Goal: Task Accomplishment & Management: Use online tool/utility

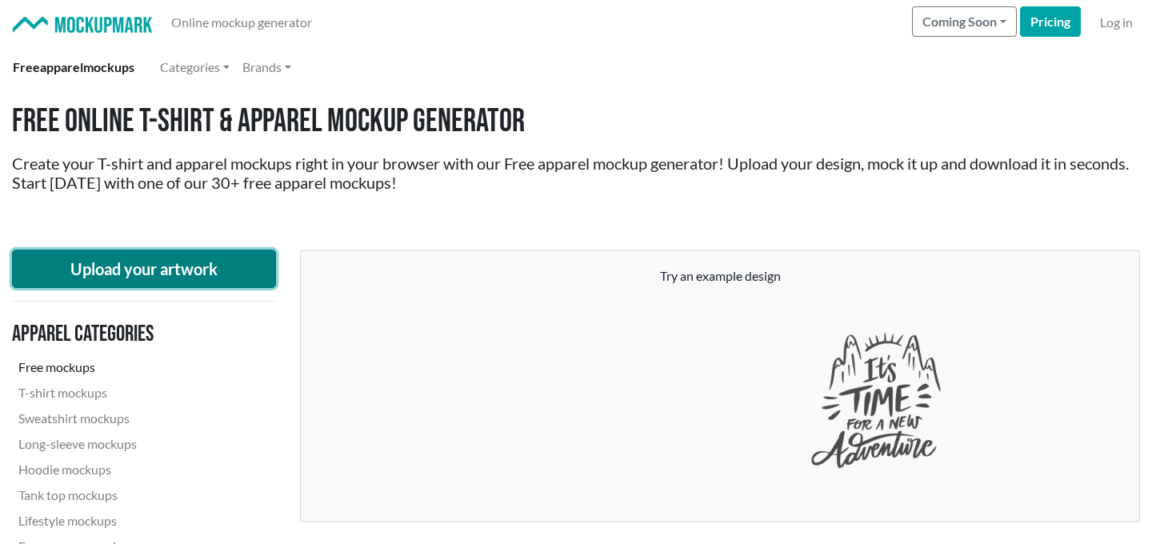
click at [212, 287] on button "Upload your artwork" at bounding box center [144, 269] width 264 height 38
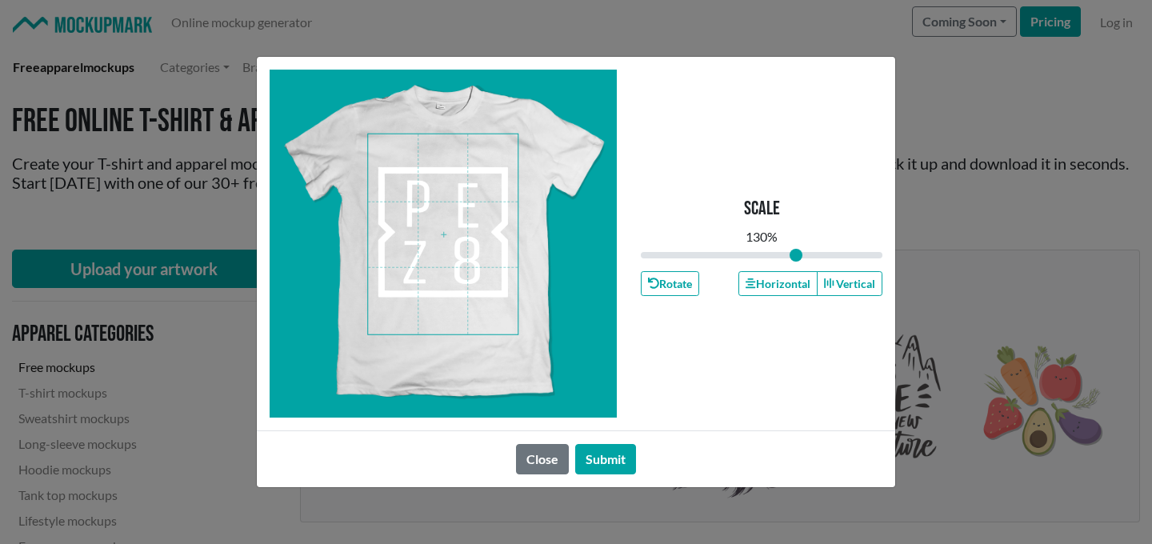
drag, startPoint x: 755, startPoint y: 256, endPoint x: 795, endPoint y: 261, distance: 40.3
type input "1.3"
click at [795, 261] on input "range" at bounding box center [762, 255] width 242 height 18
click at [427, 252] on span at bounding box center [443, 234] width 150 height 200
click at [607, 455] on button "Submit" at bounding box center [605, 459] width 61 height 30
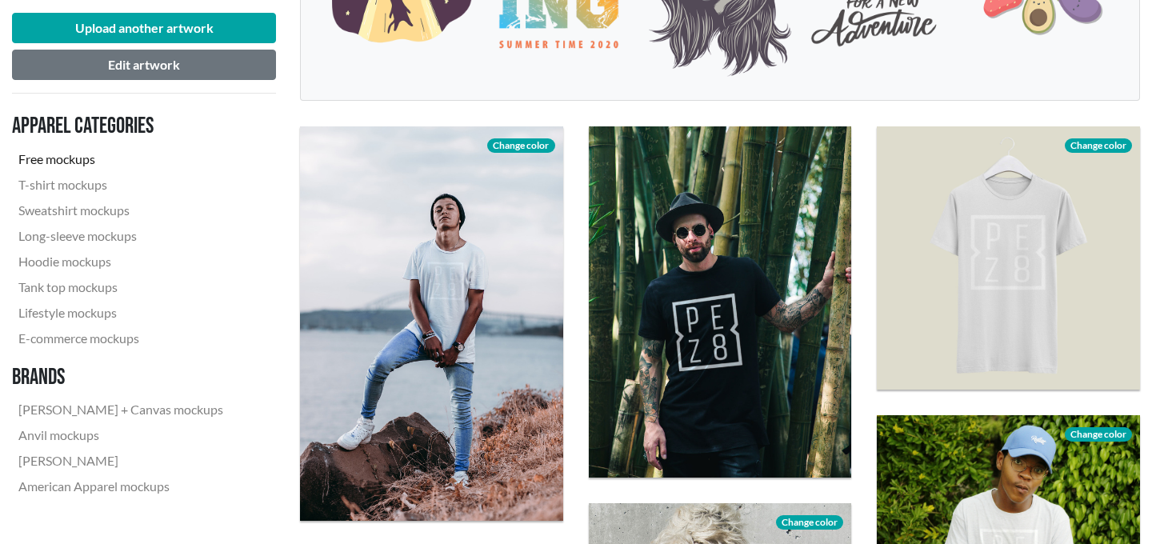
scroll to position [423, 0]
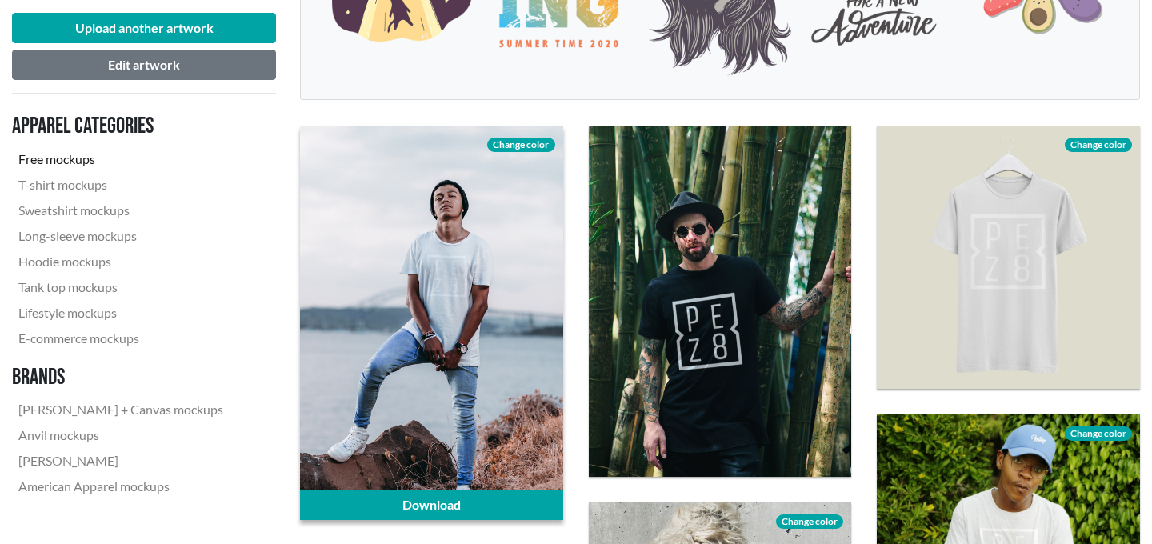
click at [515, 146] on span "Change color" at bounding box center [520, 145] width 67 height 14
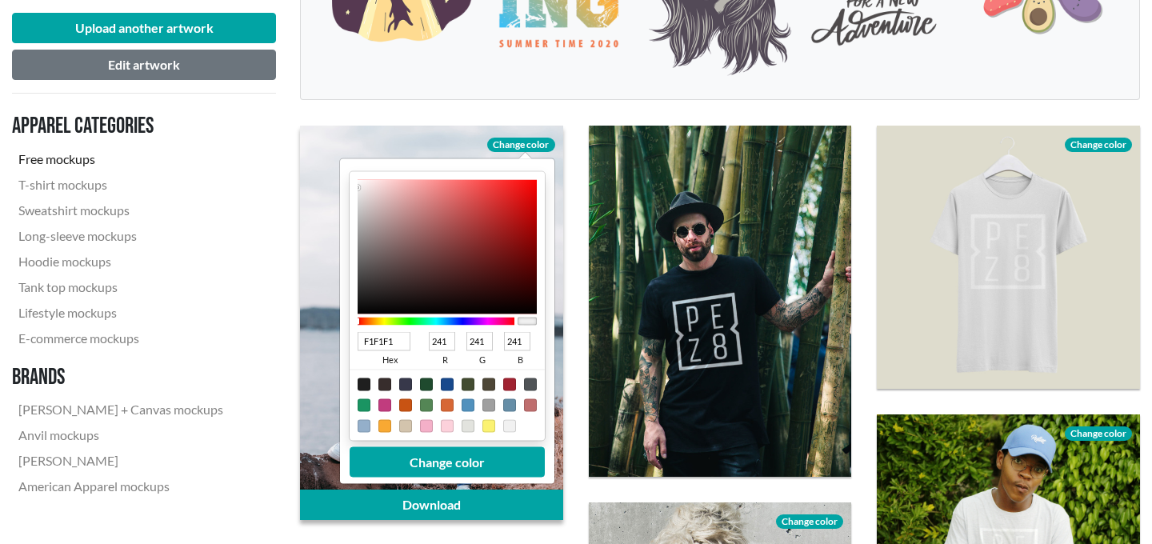
click at [367, 390] on div at bounding box center [364, 385] width 13 height 13
type input "1F1F1F"
type input "31"
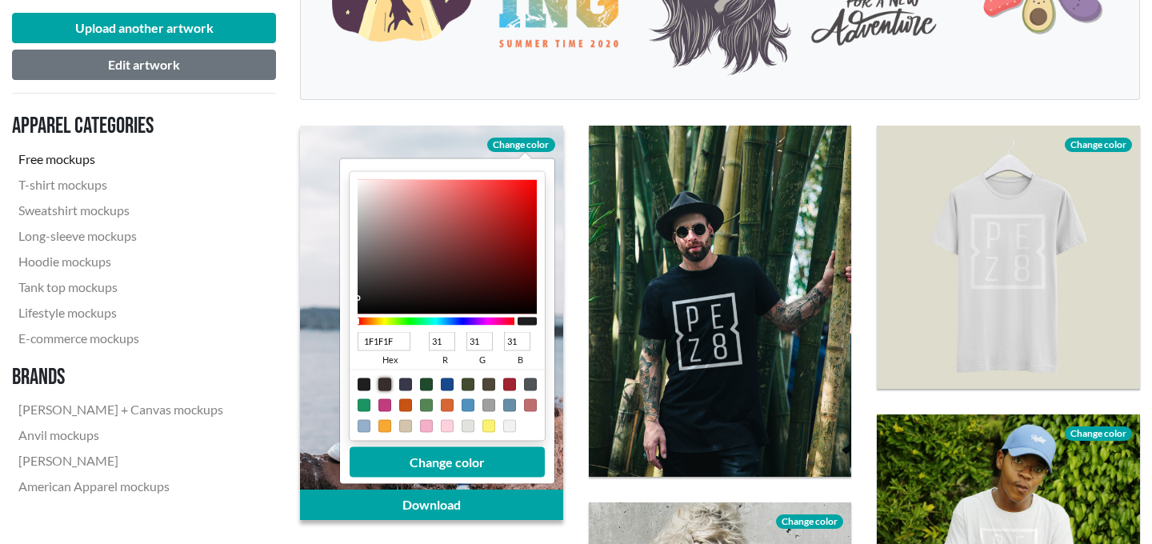
click at [383, 386] on div at bounding box center [385, 385] width 13 height 13
type input "372D2C"
type input "55"
type input "45"
type input "44"
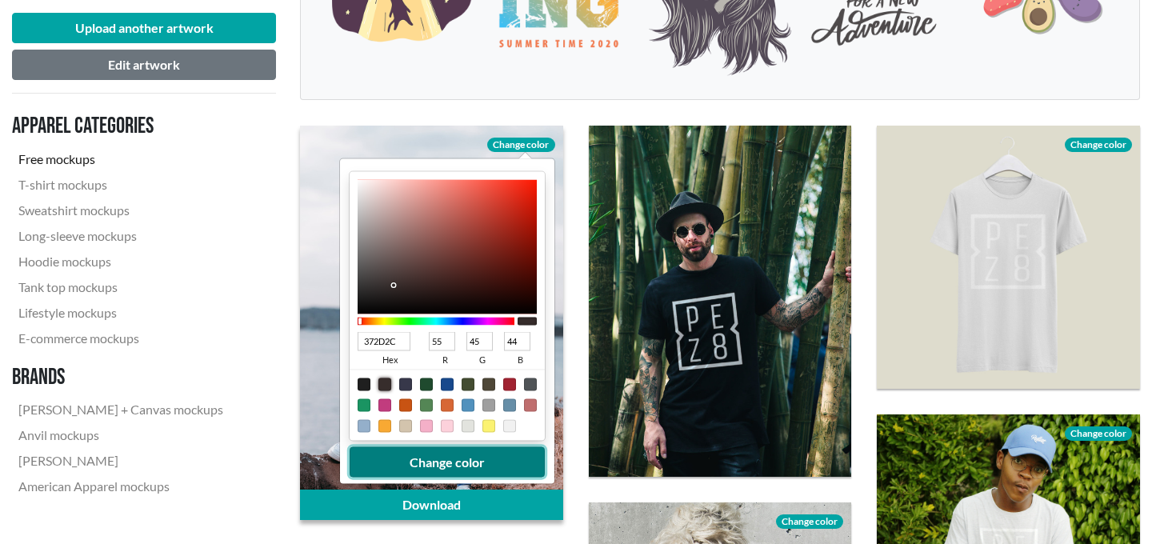
click at [419, 459] on button "Change color" at bounding box center [447, 462] width 195 height 30
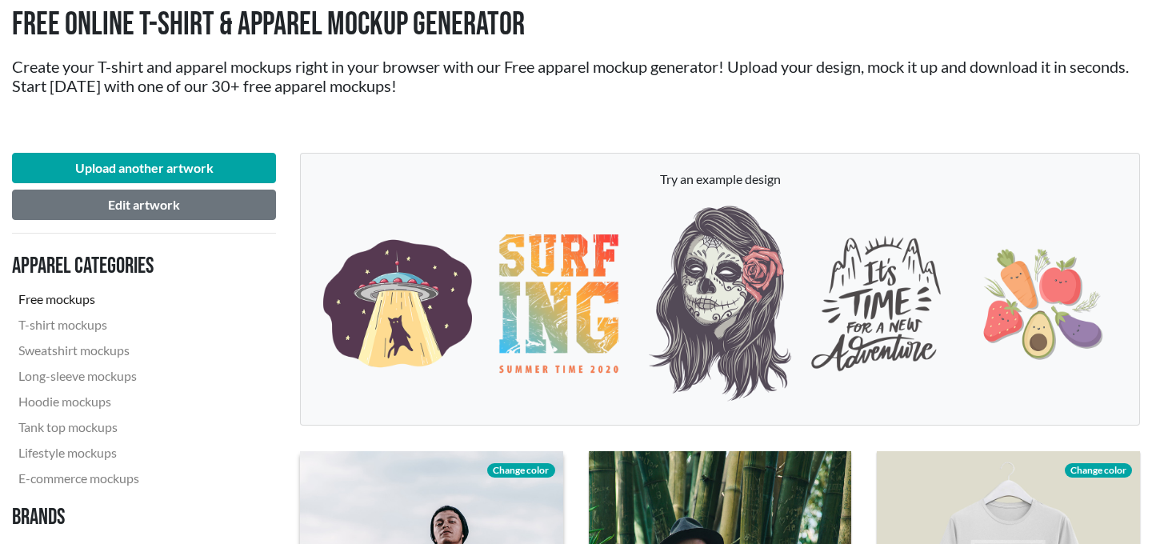
scroll to position [56, 0]
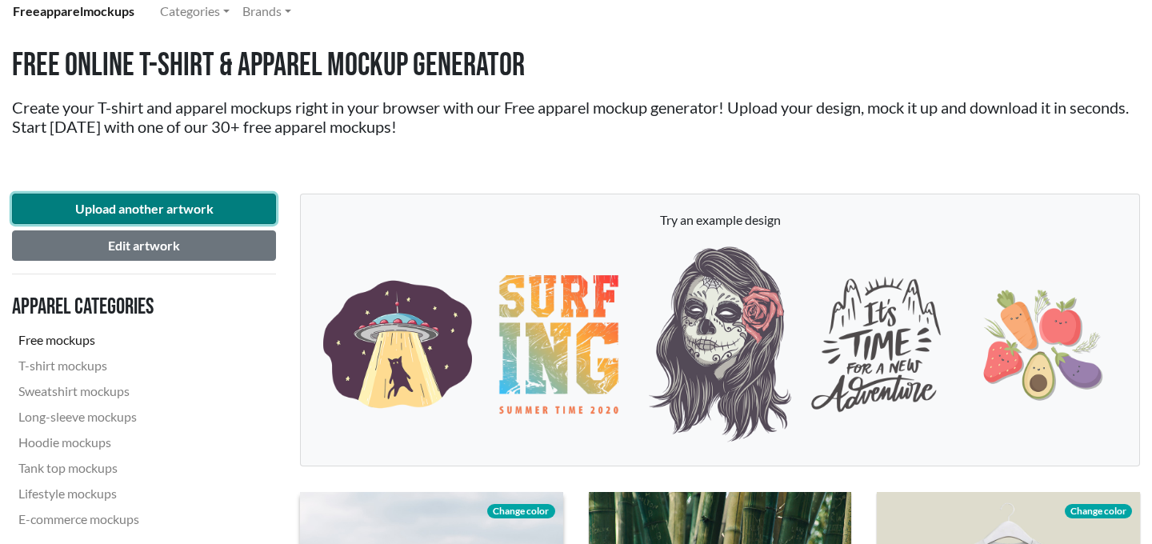
click at [169, 201] on button "Upload another artwork" at bounding box center [144, 209] width 264 height 30
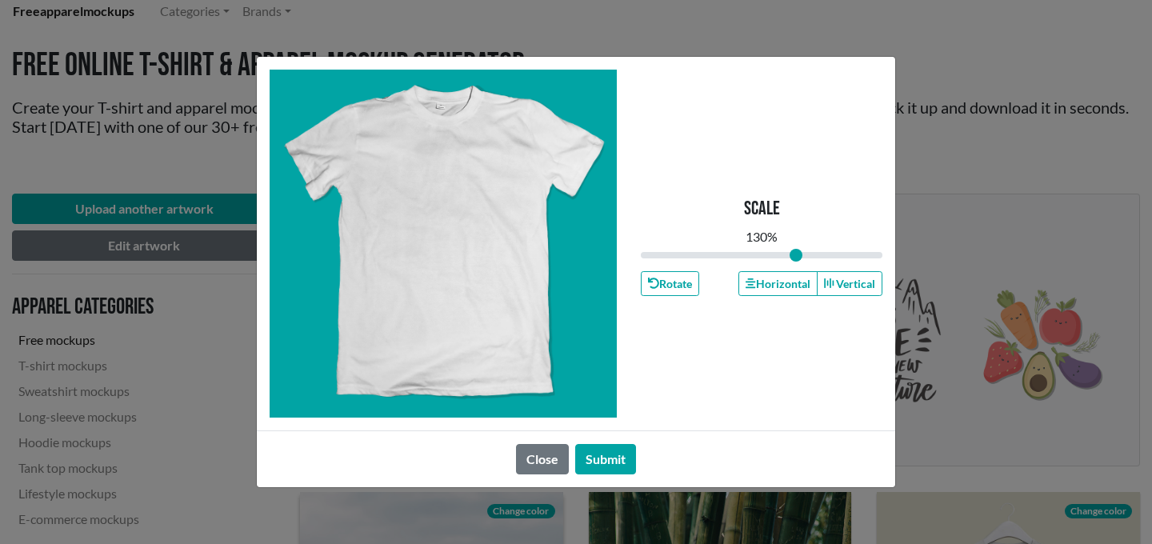
type input "1"
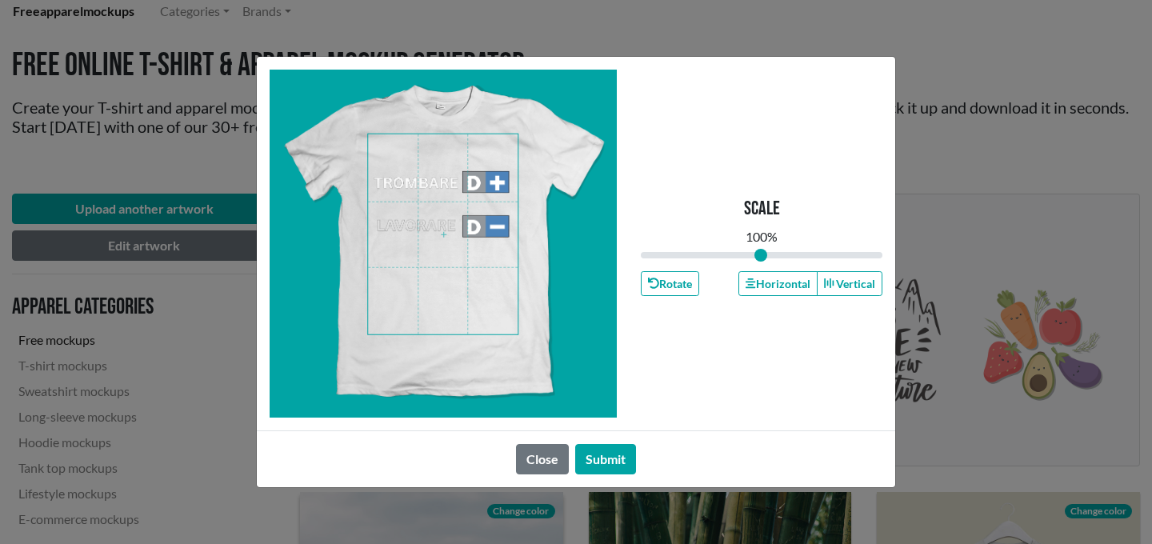
click at [447, 230] on span at bounding box center [443, 234] width 150 height 200
click at [449, 198] on span at bounding box center [443, 234] width 150 height 200
click at [607, 447] on button "Submit" at bounding box center [605, 459] width 61 height 30
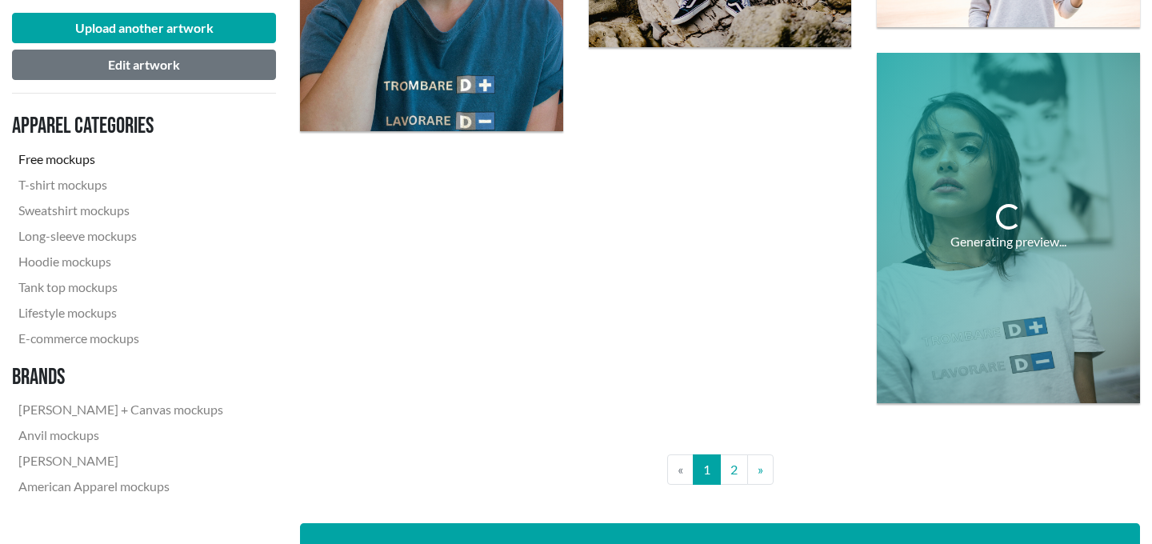
scroll to position [3090, 0]
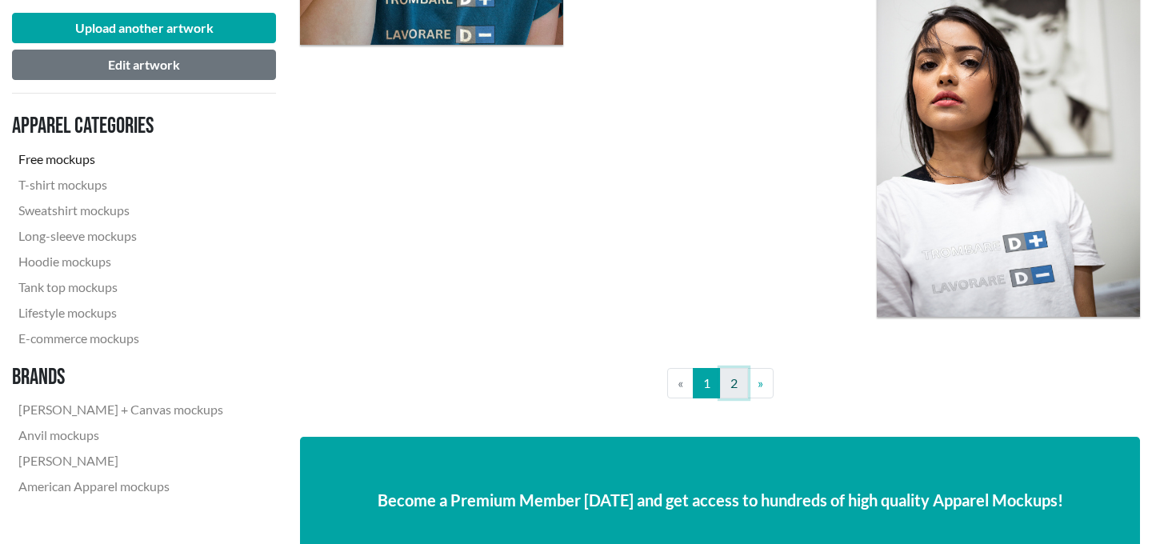
click at [731, 376] on link "2" at bounding box center [734, 383] width 28 height 30
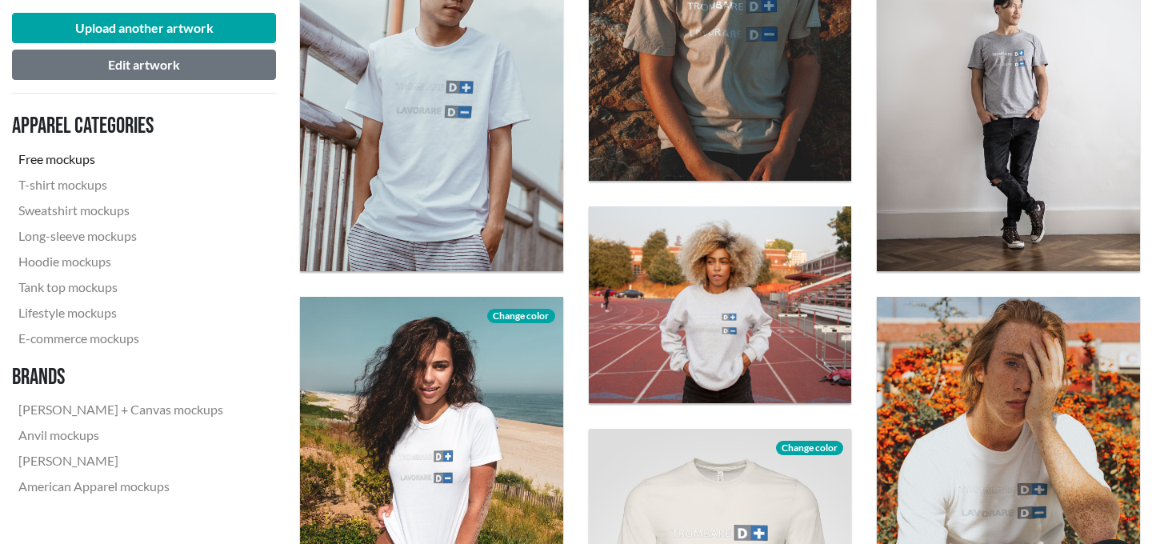
scroll to position [1107, 0]
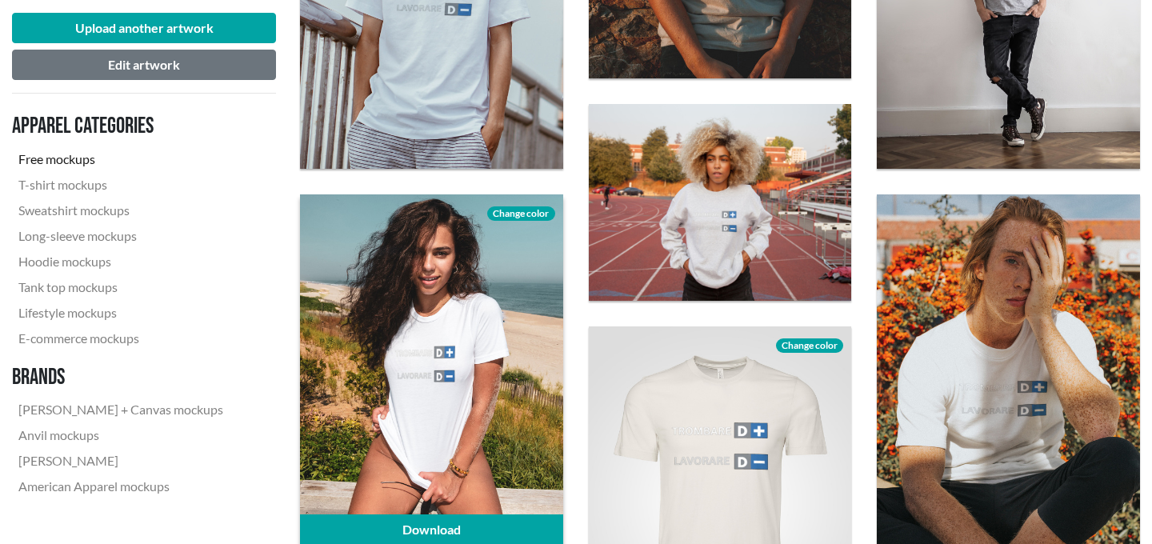
click at [525, 212] on span "Change color" at bounding box center [520, 213] width 67 height 14
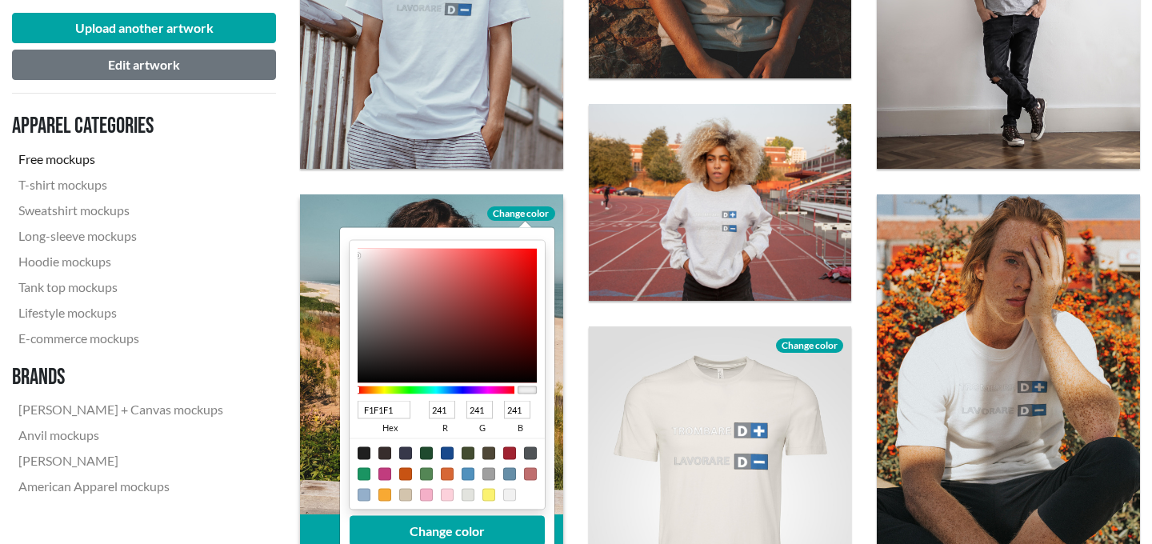
type input "4E2525"
type input "78"
type input "37"
type input "4C2323"
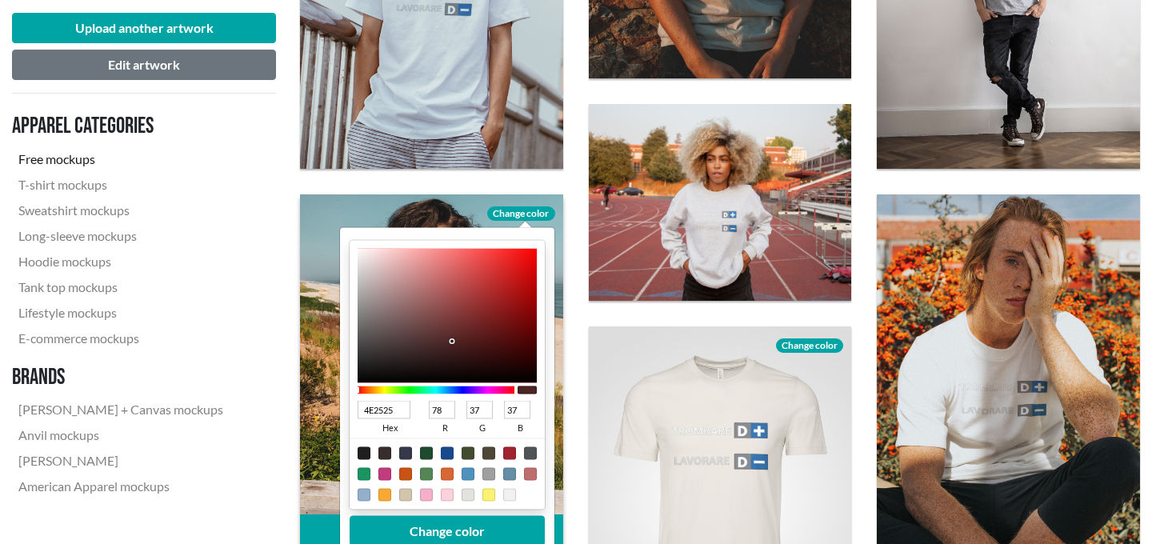
type input "76"
type input "35"
type input "331010"
type input "51"
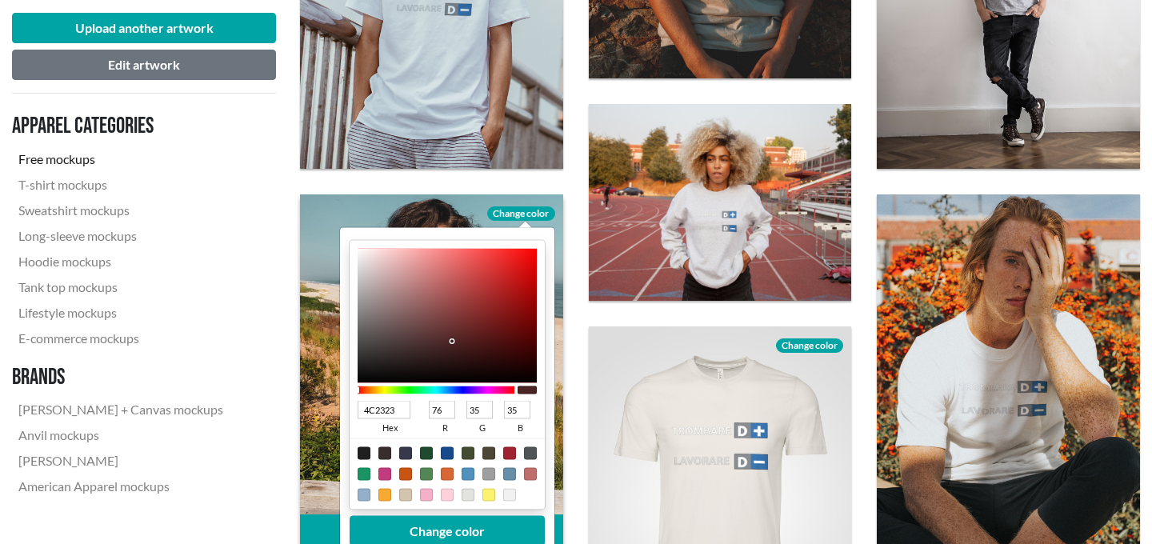
type input "16"
type input "130404"
type input "19"
type input "4"
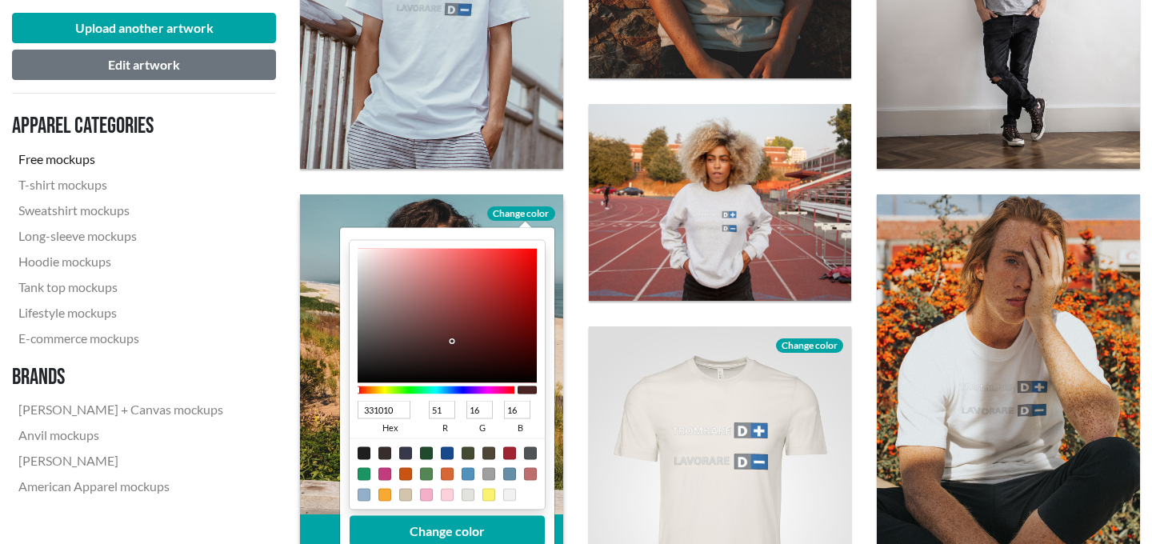
type input "4"
type input "020000"
type input "2"
type input "0"
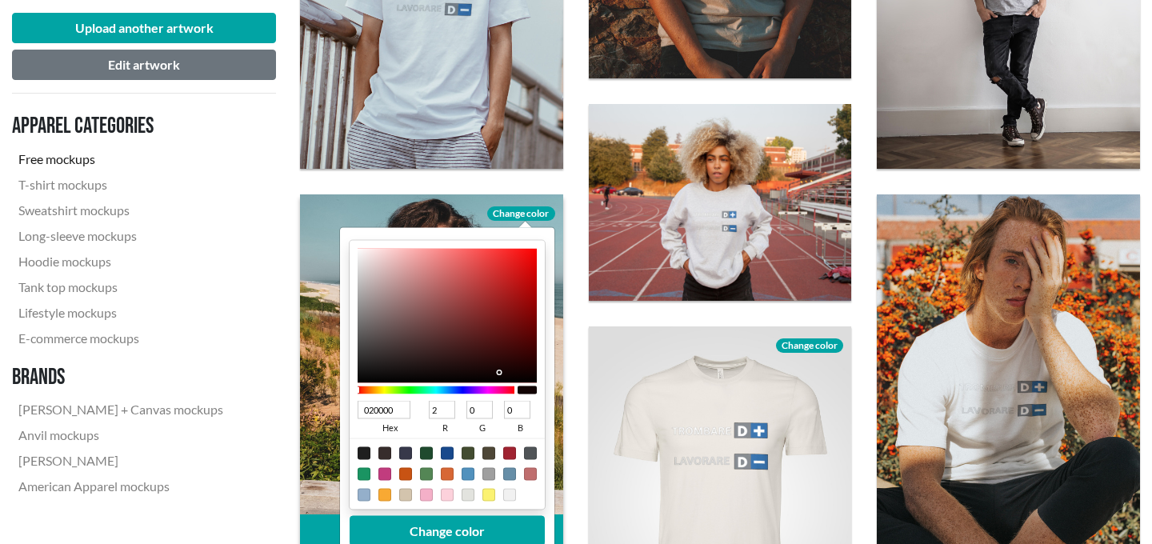
type input "000000"
type input "0"
drag, startPoint x: 452, startPoint y: 342, endPoint x: 547, endPoint y: 399, distance: 111.3
click at [547, 399] on div "000000 hex 0 r 0 g 0 b 100 a Change color" at bounding box center [447, 389] width 214 height 325
type input "100101"
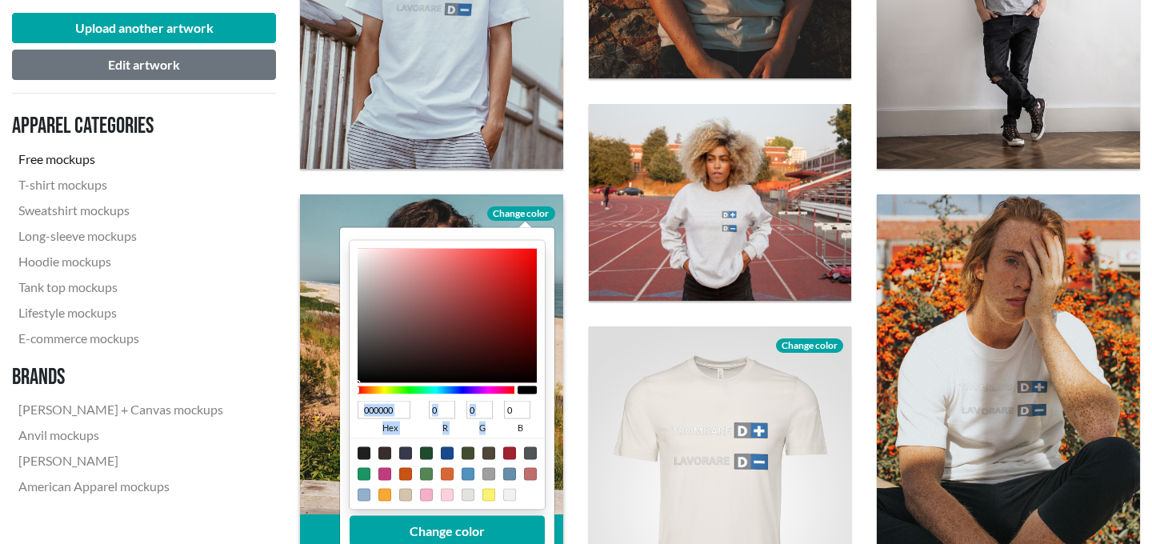
type input "16"
type input "1"
click at [523, 375] on div at bounding box center [447, 315] width 179 height 134
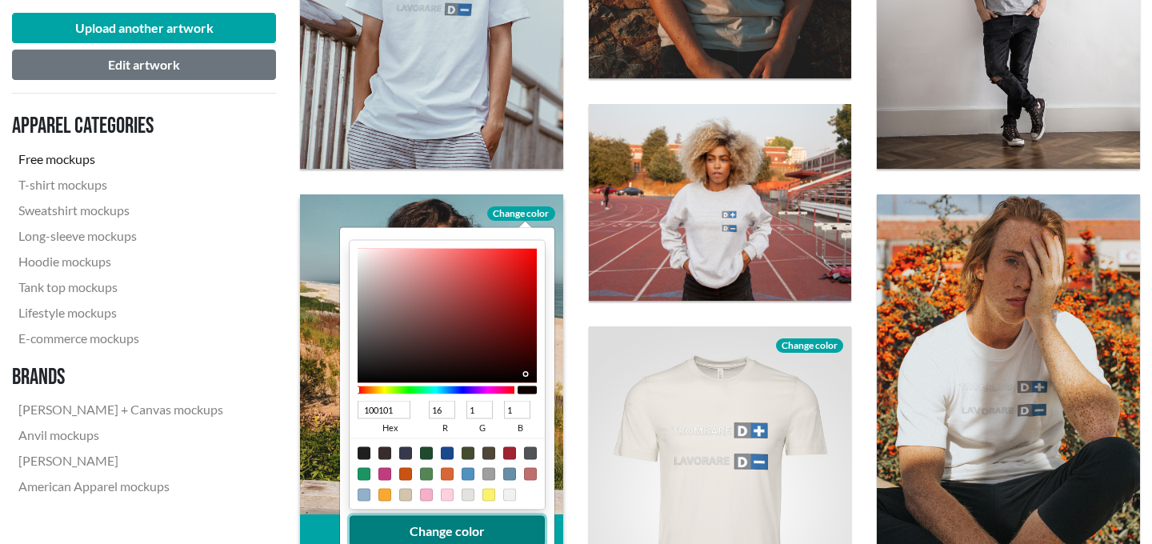
click at [473, 520] on button "Change color" at bounding box center [447, 530] width 195 height 30
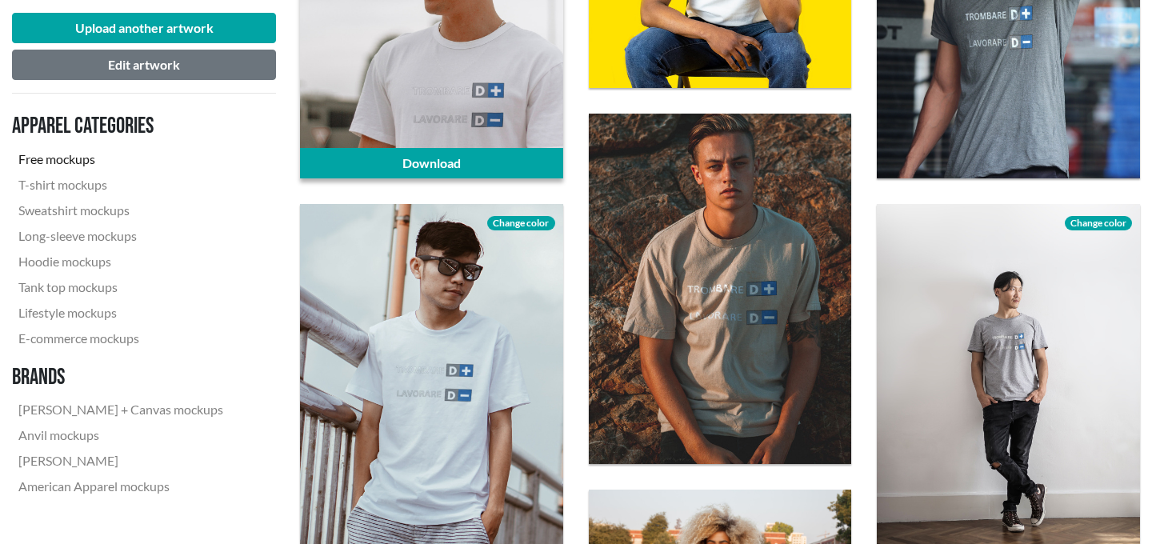
scroll to position [387, 0]
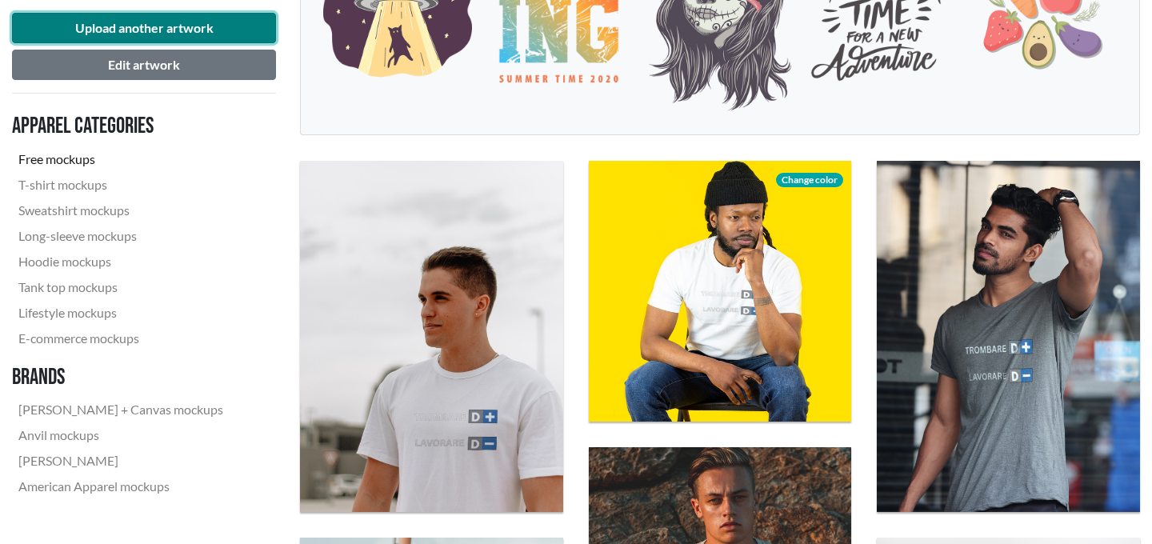
click at [192, 34] on button "Upload another artwork" at bounding box center [144, 28] width 264 height 30
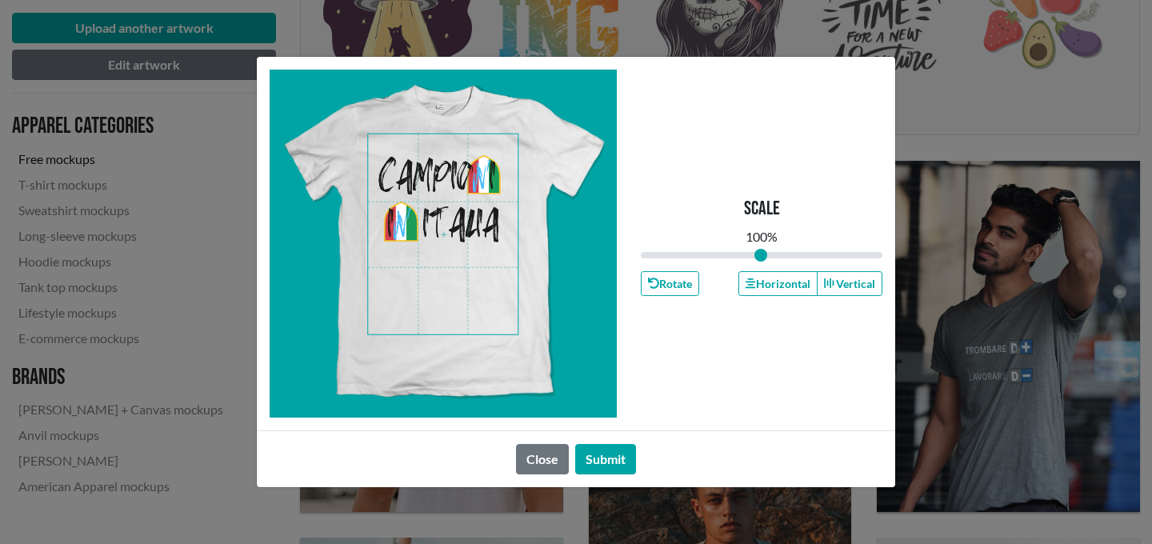
click at [470, 227] on span at bounding box center [443, 234] width 150 height 200
click at [625, 469] on button "Submit" at bounding box center [605, 459] width 61 height 30
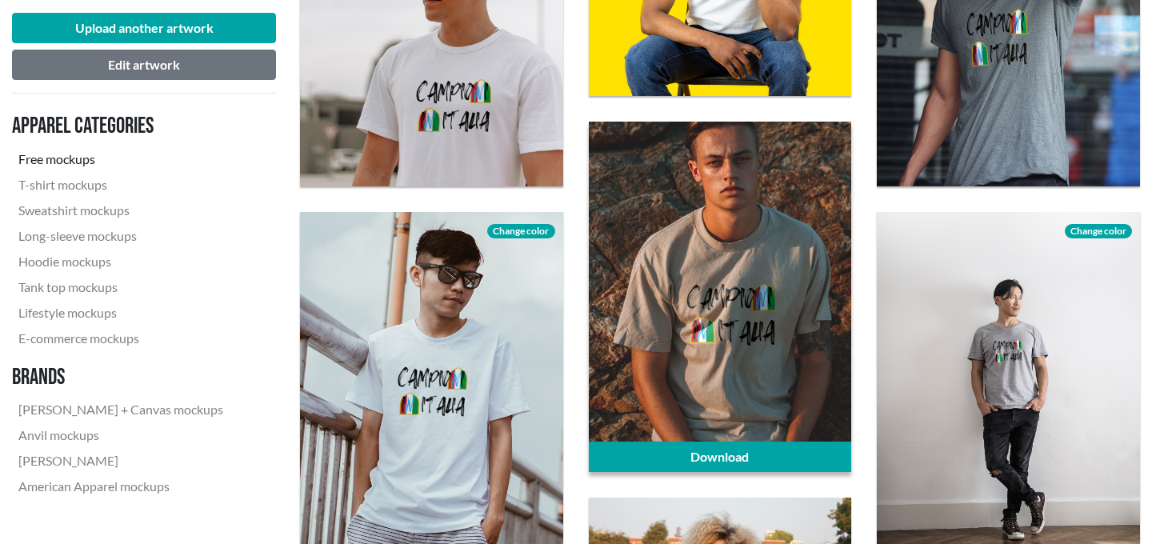
scroll to position [751, 0]
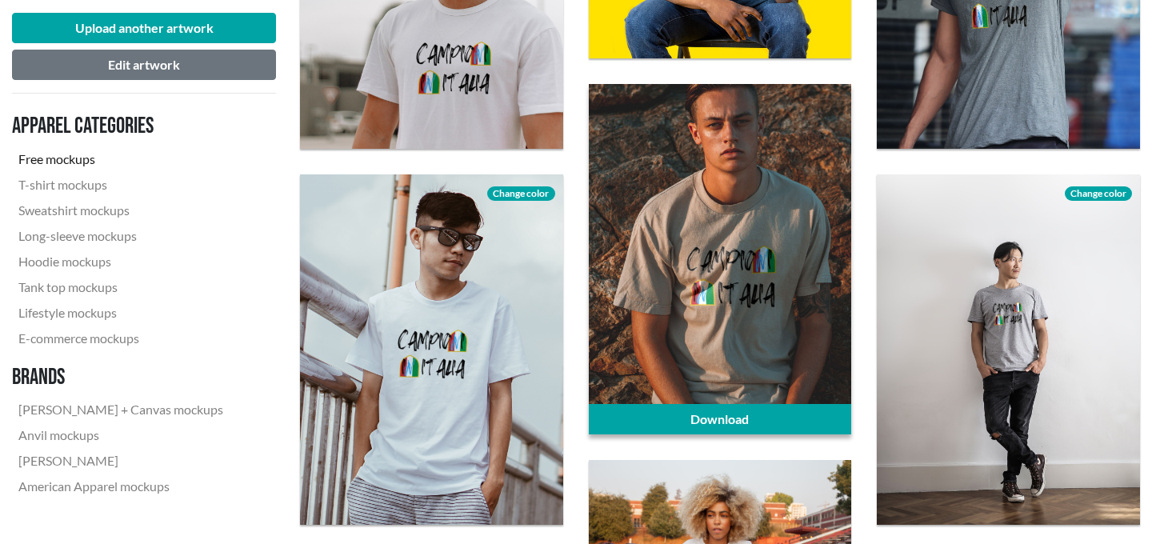
click at [745, 326] on div at bounding box center [720, 259] width 263 height 351
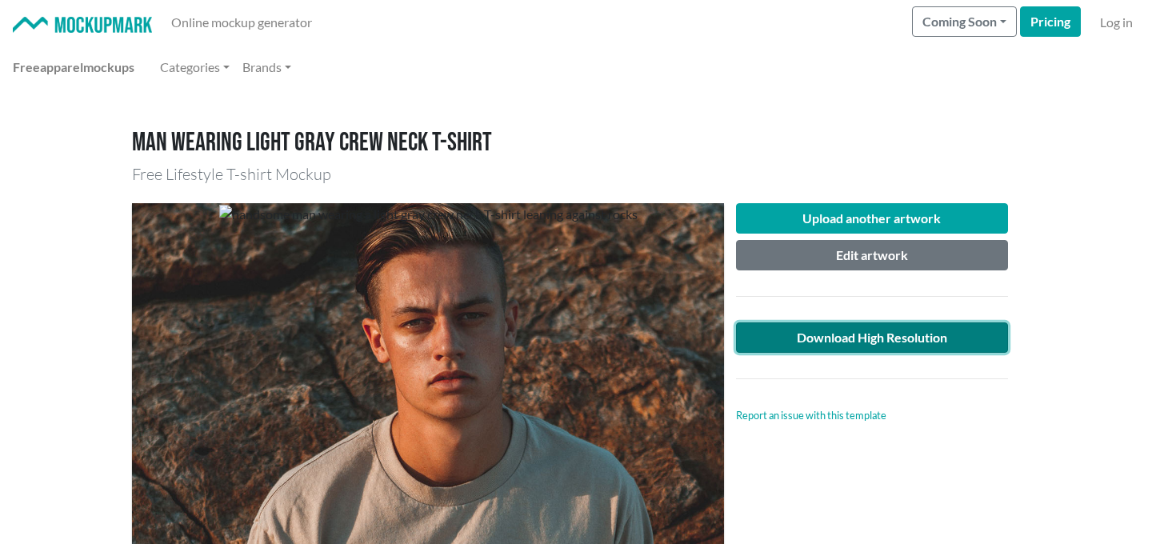
click at [821, 333] on link "Download High Resolution" at bounding box center [872, 337] width 272 height 30
